Goal: Find specific page/section: Locate item on page

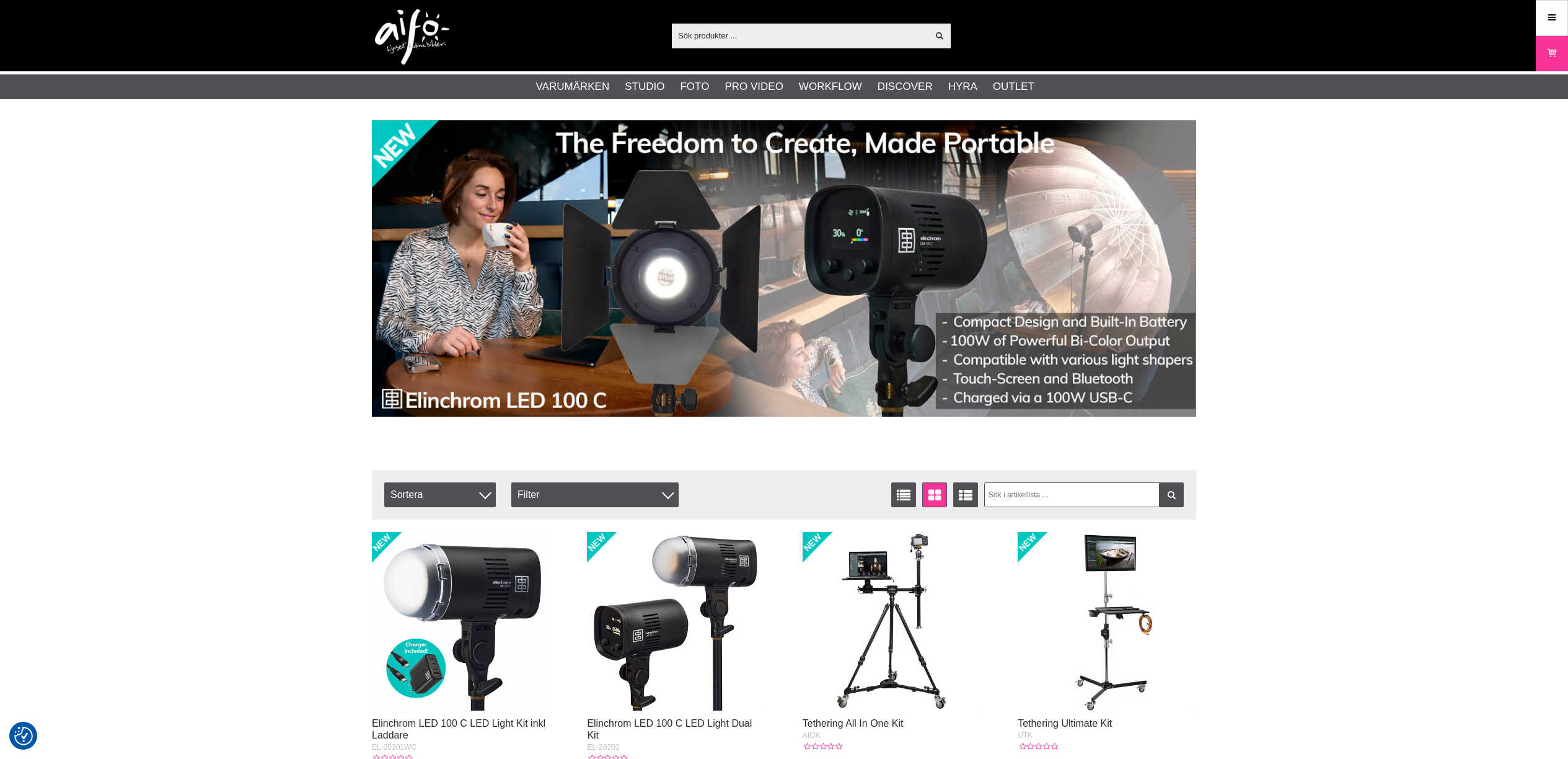
checkbox input "true"
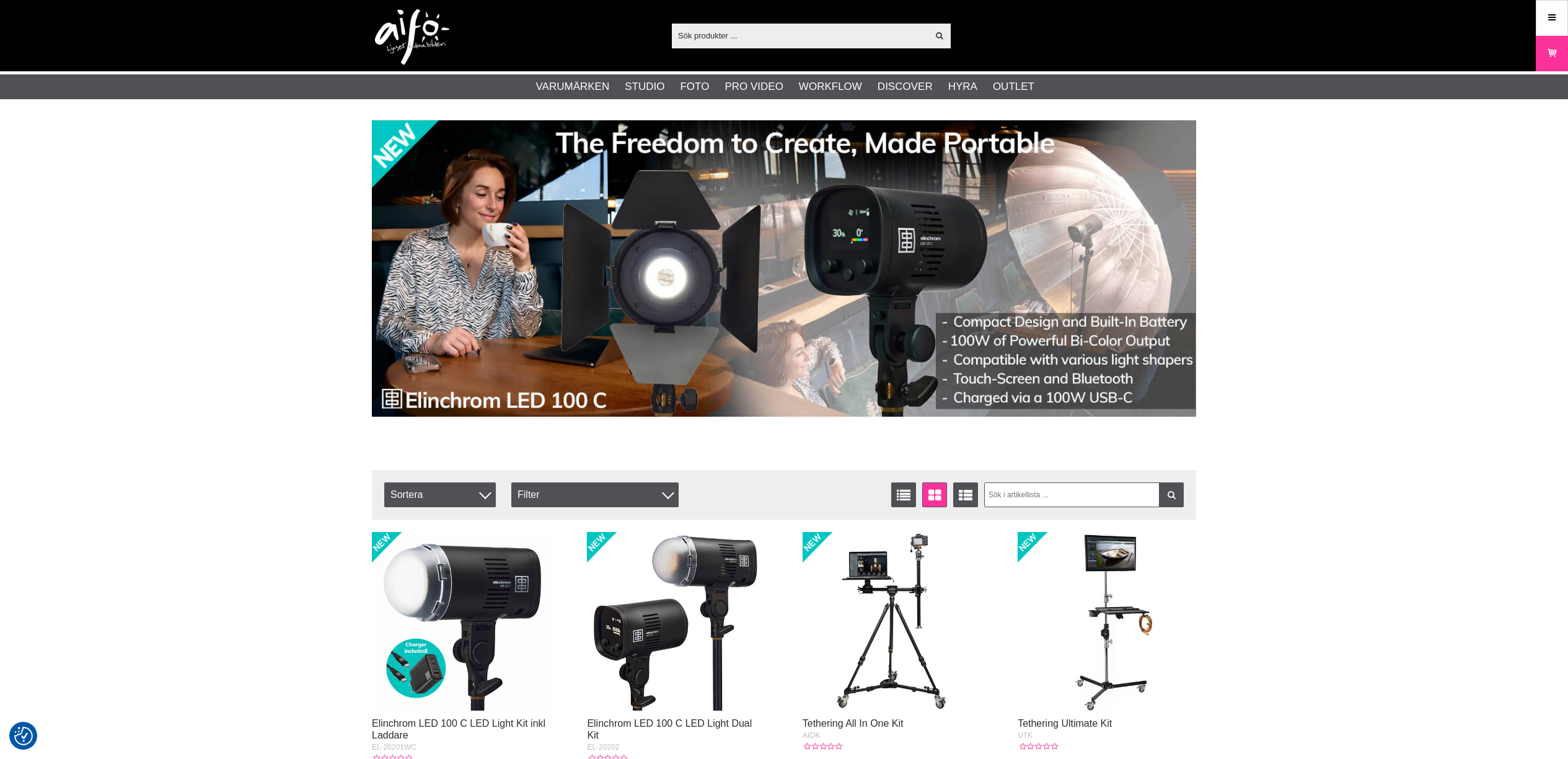
click at [734, 34] on input "text" at bounding box center [800, 35] width 256 height 18
paste input "MA-I930K"
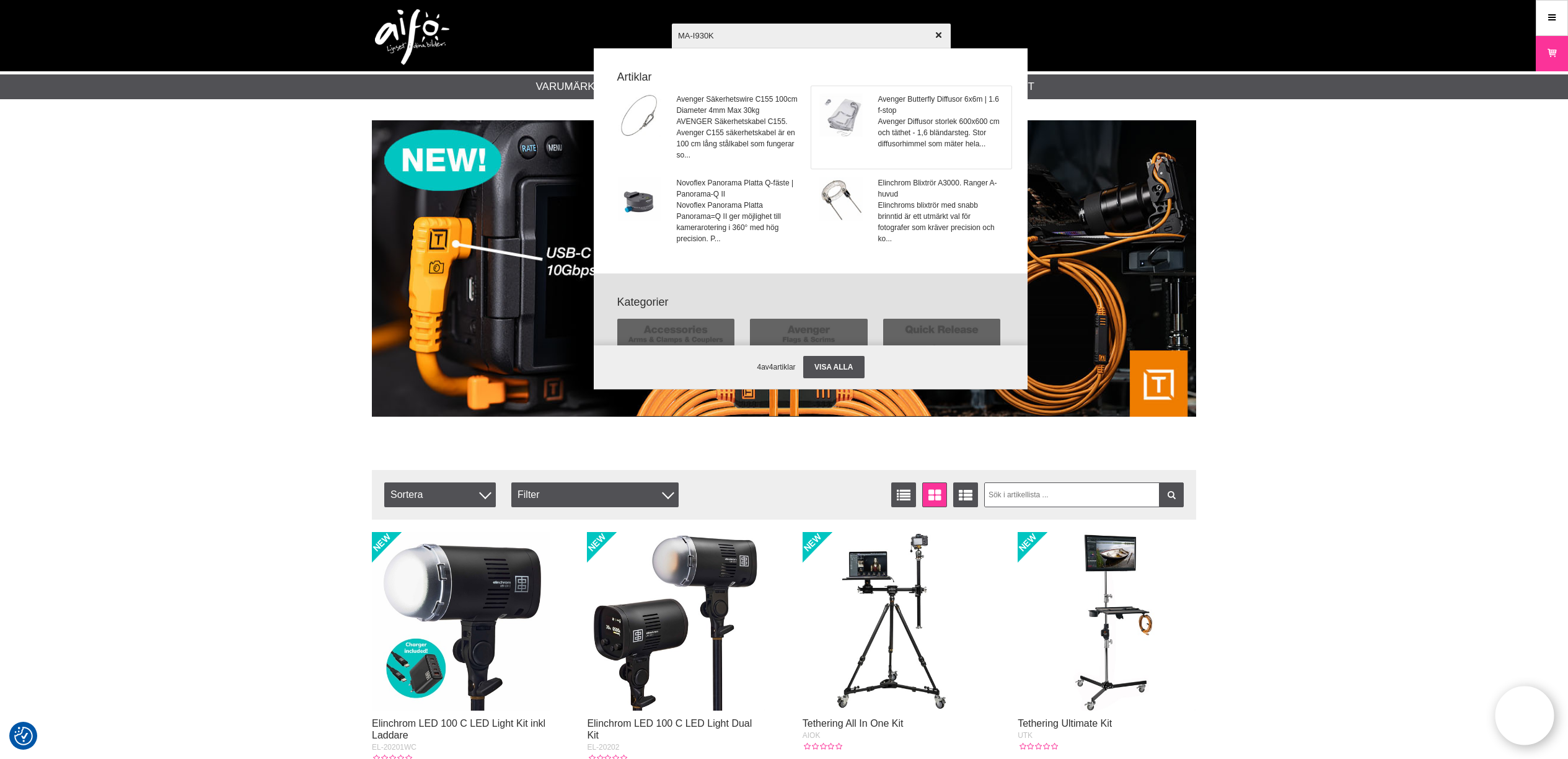
type input "MA-I930K"
click at [906, 116] on span "Avenger Diffusor storlek 600x600 cm och täthet - 1,6 bländarsteg. Stor diffusor…" at bounding box center [941, 133] width 126 height 34
